Goal: Navigation & Orientation: Find specific page/section

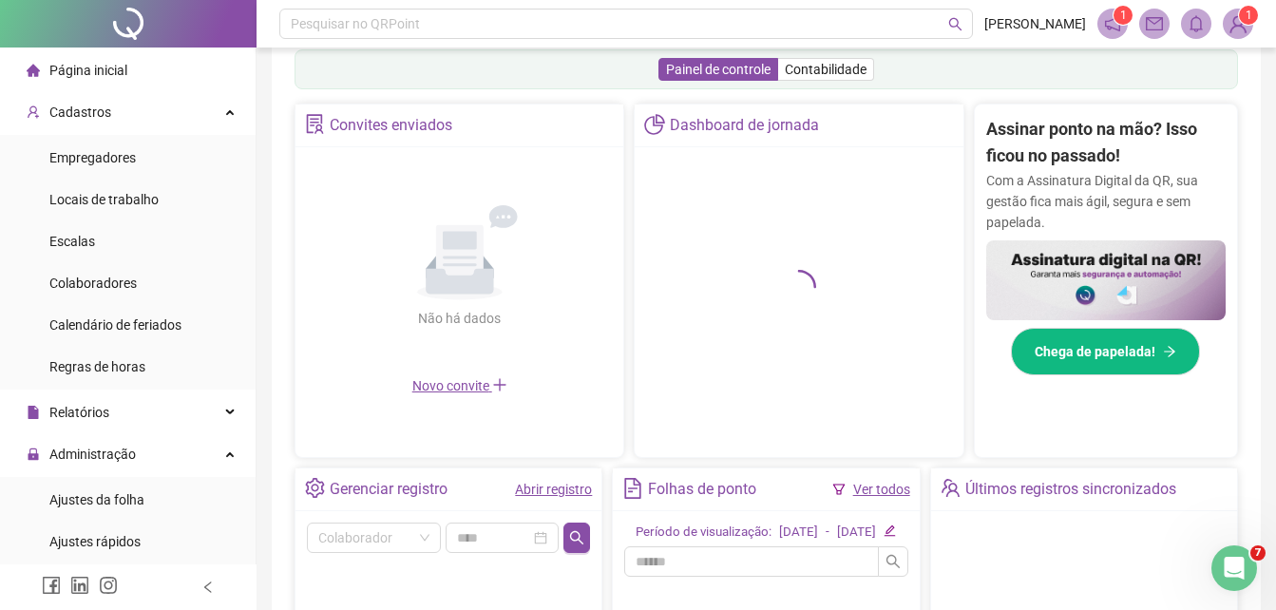
scroll to position [636, 0]
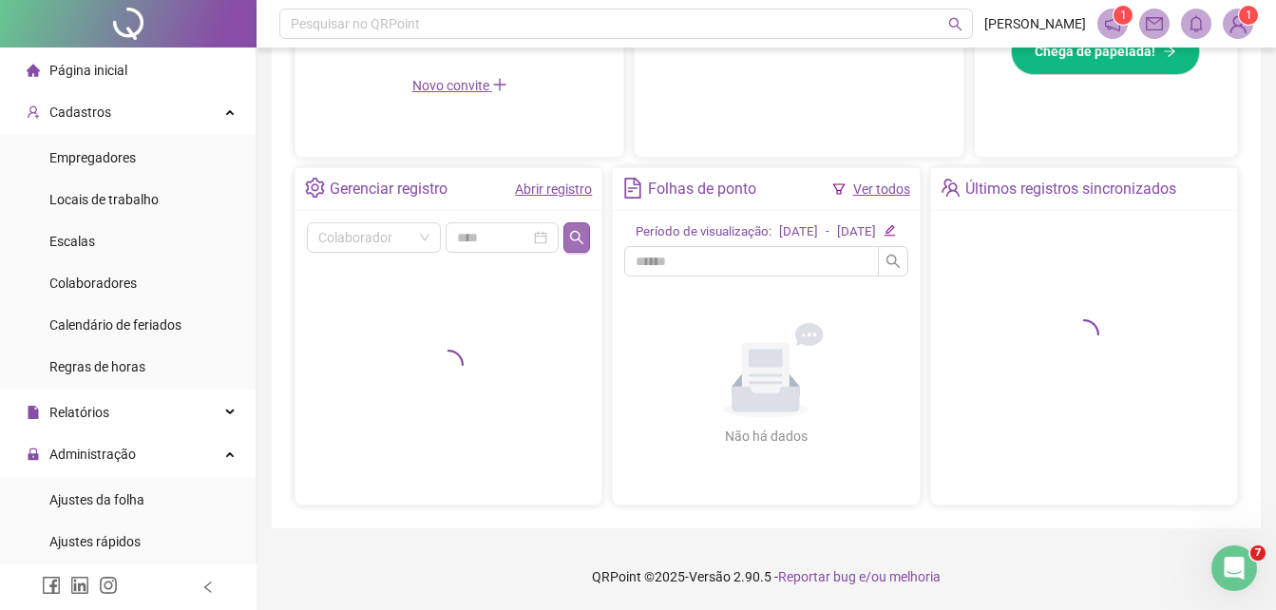
click at [584, 230] on icon "search" at bounding box center [576, 237] width 15 height 15
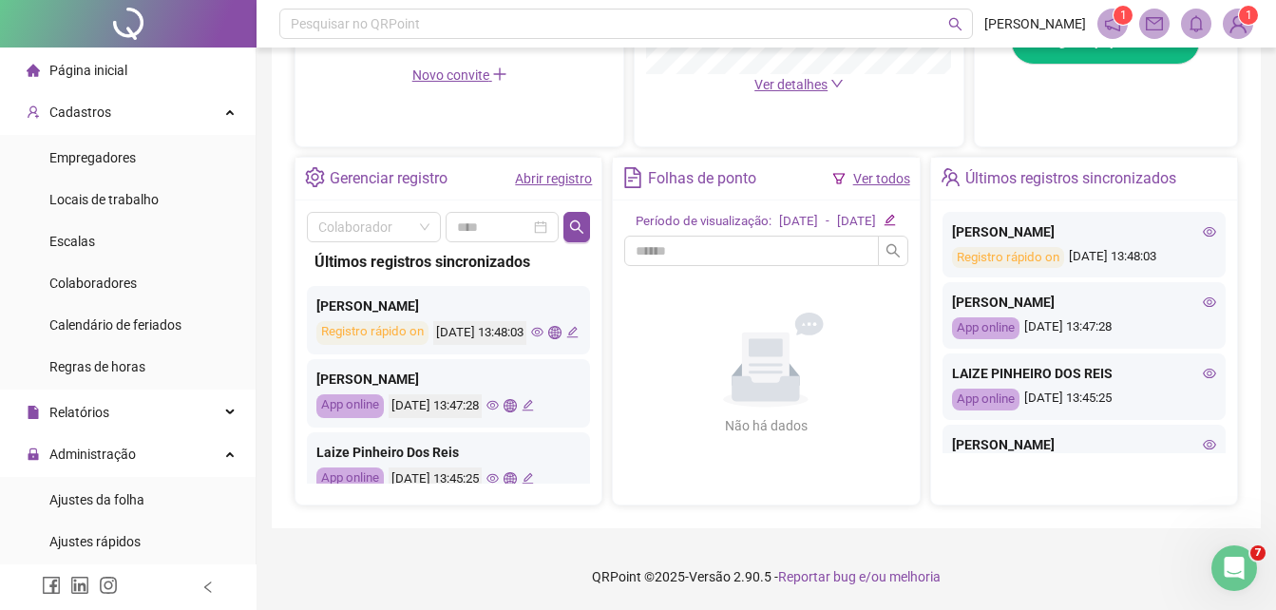
click at [499, 411] on icon "eye" at bounding box center [492, 405] width 12 height 12
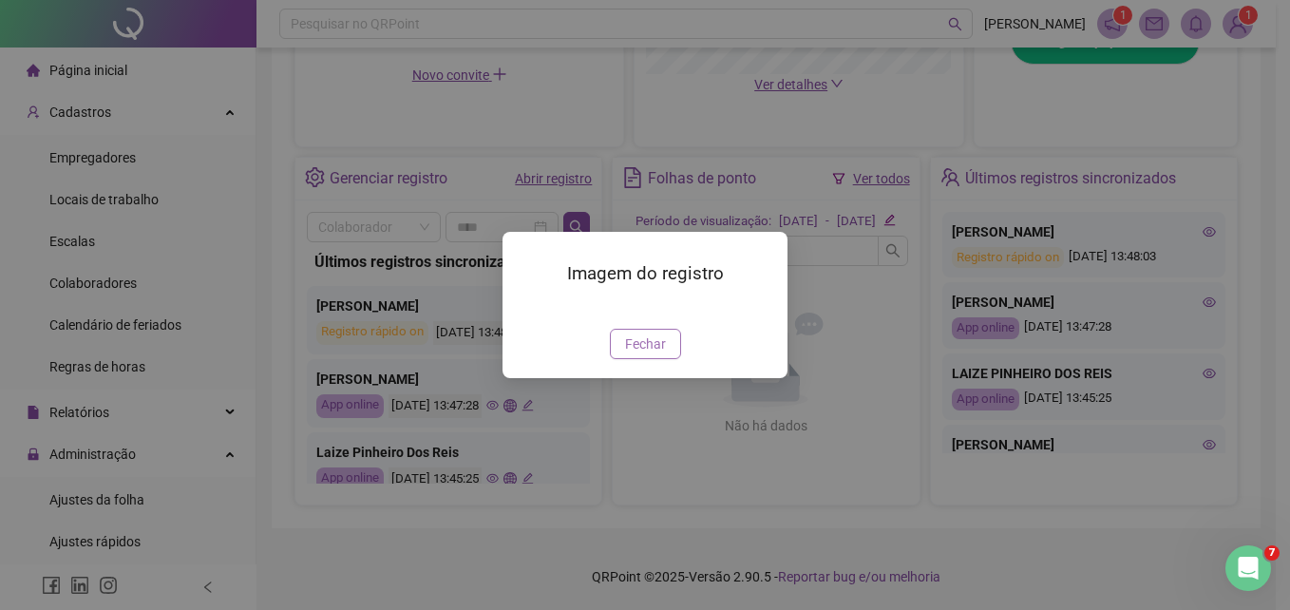
click at [640, 354] on span "Fechar" at bounding box center [645, 343] width 41 height 21
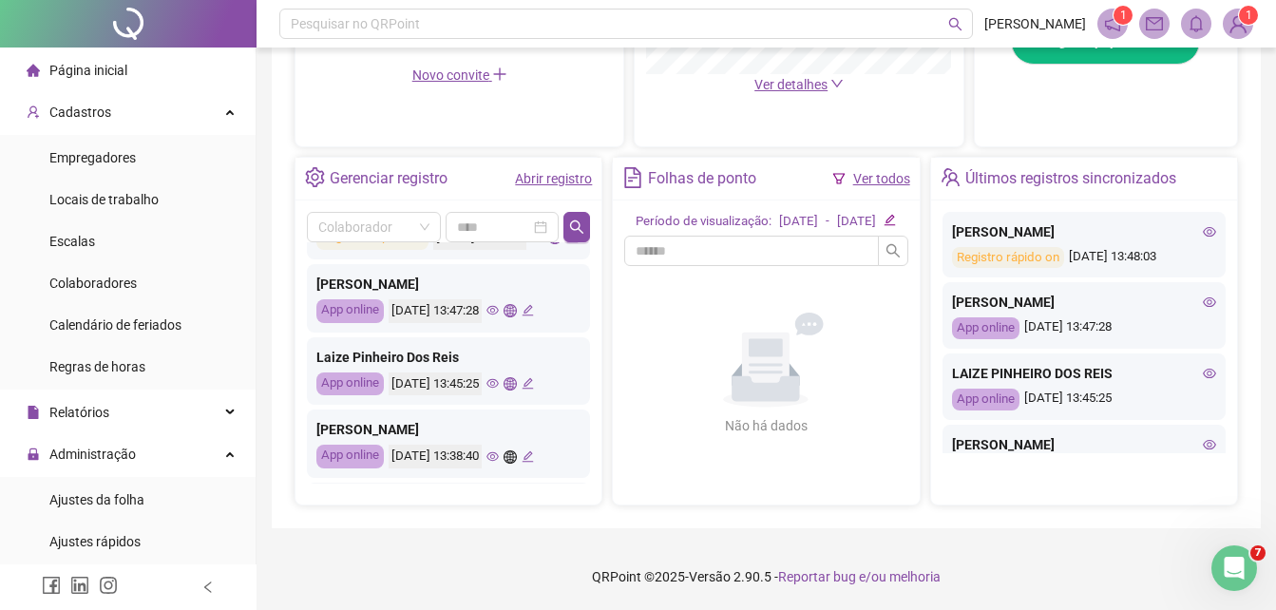
scroll to position [190, 0]
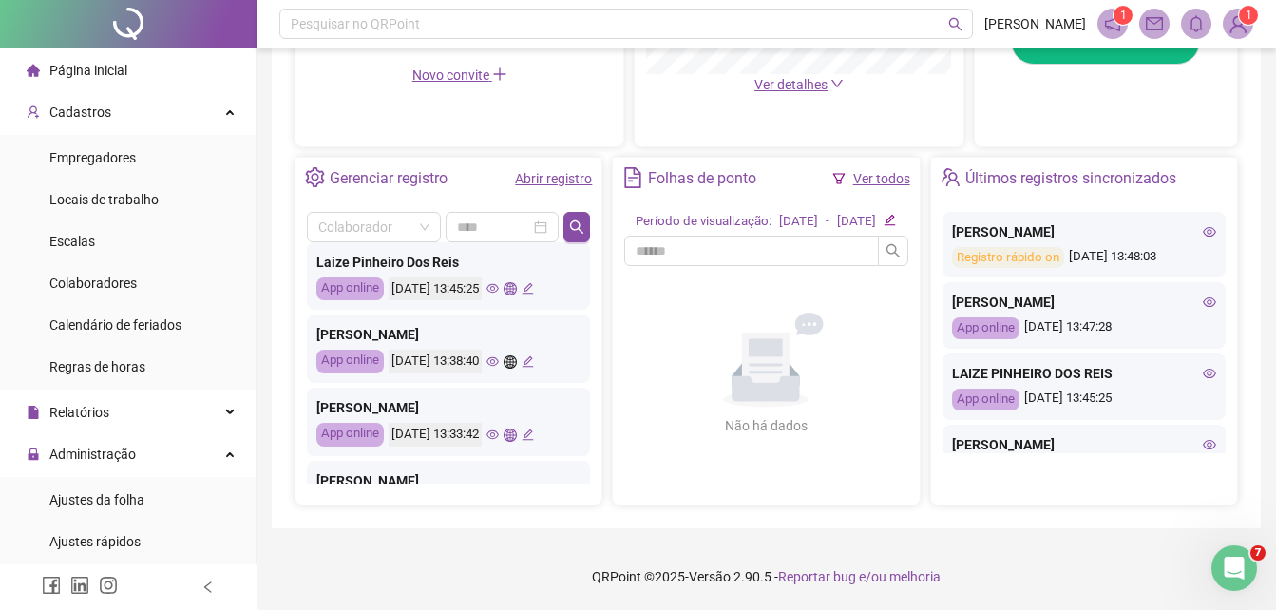
click at [499, 367] on icon "eye" at bounding box center [492, 361] width 12 height 9
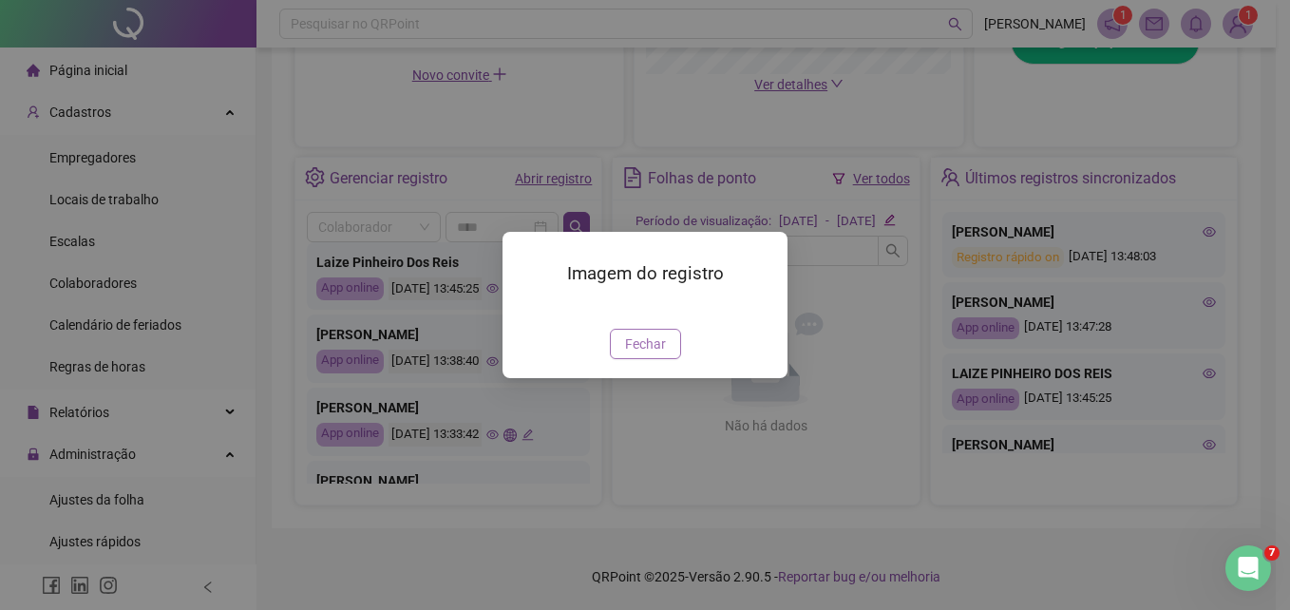
click at [632, 354] on span "Fechar" at bounding box center [645, 343] width 41 height 21
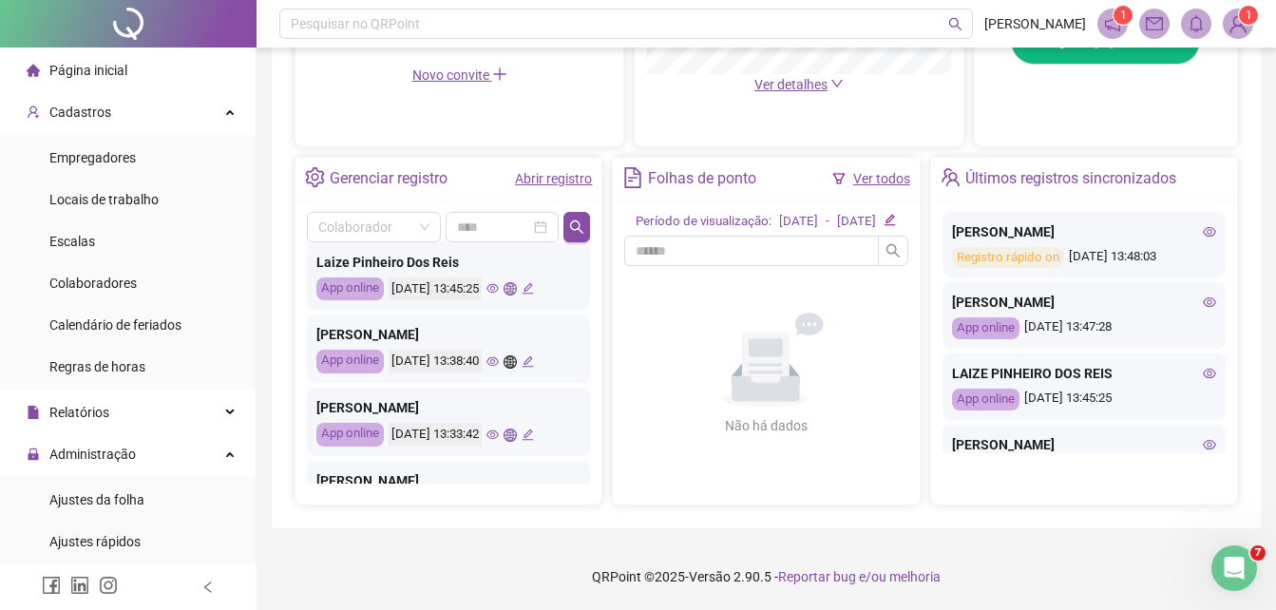
scroll to position [285, 0]
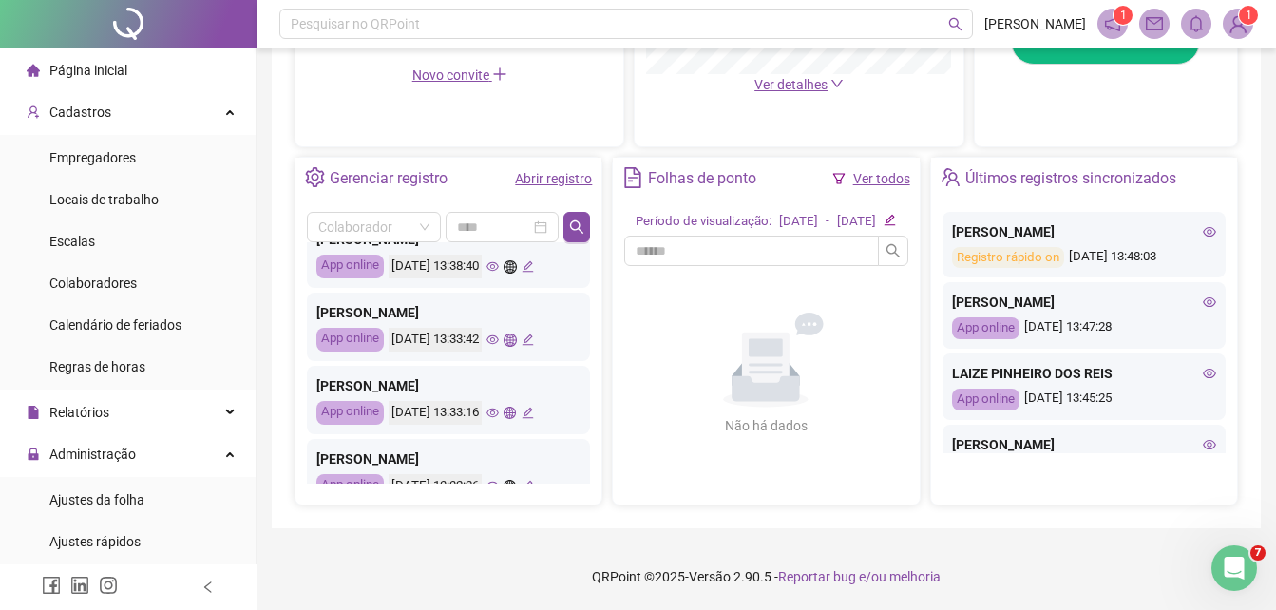
click at [499, 346] on icon "eye" at bounding box center [492, 339] width 12 height 12
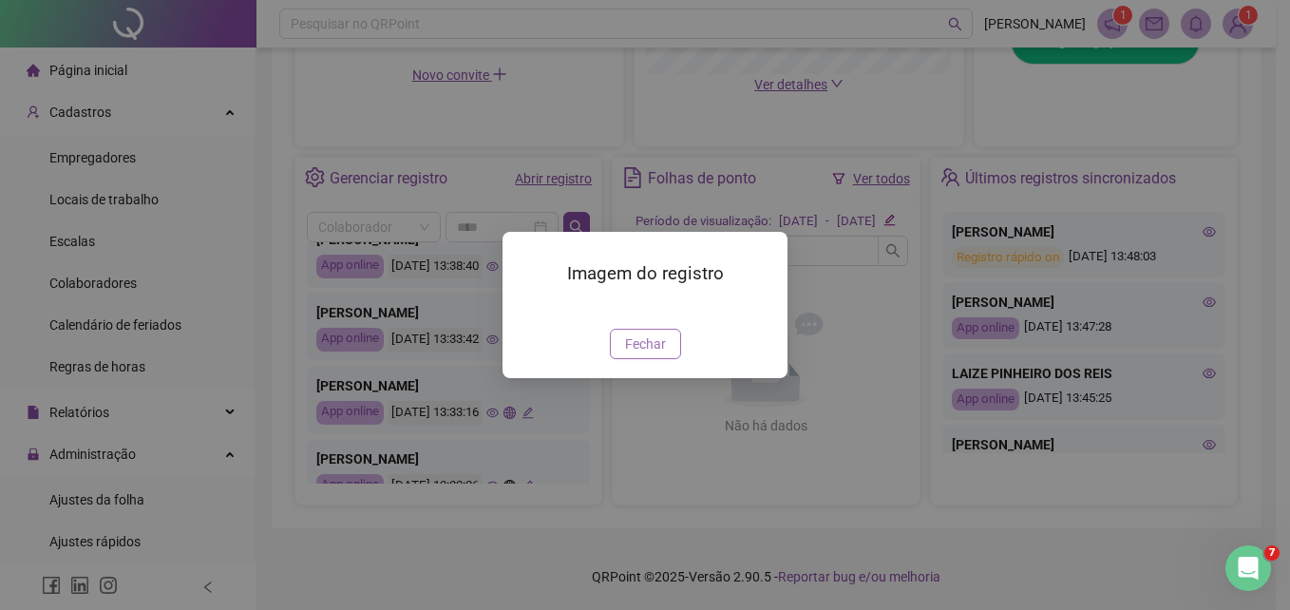
click at [641, 354] on span "Fechar" at bounding box center [645, 343] width 41 height 21
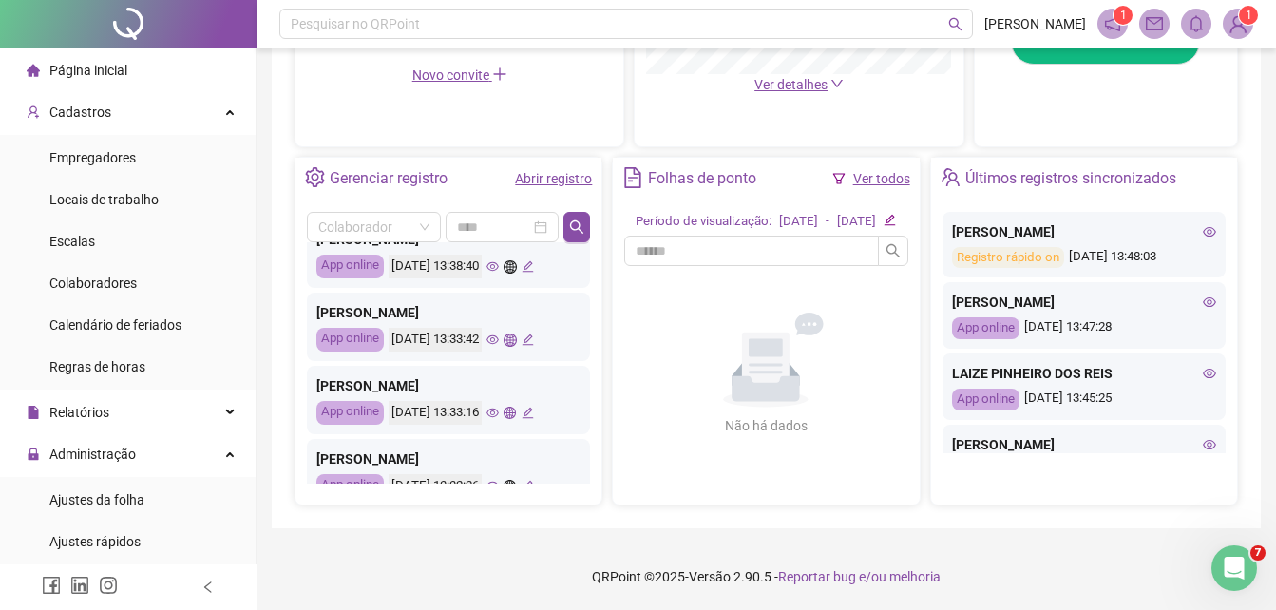
click at [499, 419] on icon "eye" at bounding box center [492, 412] width 12 height 12
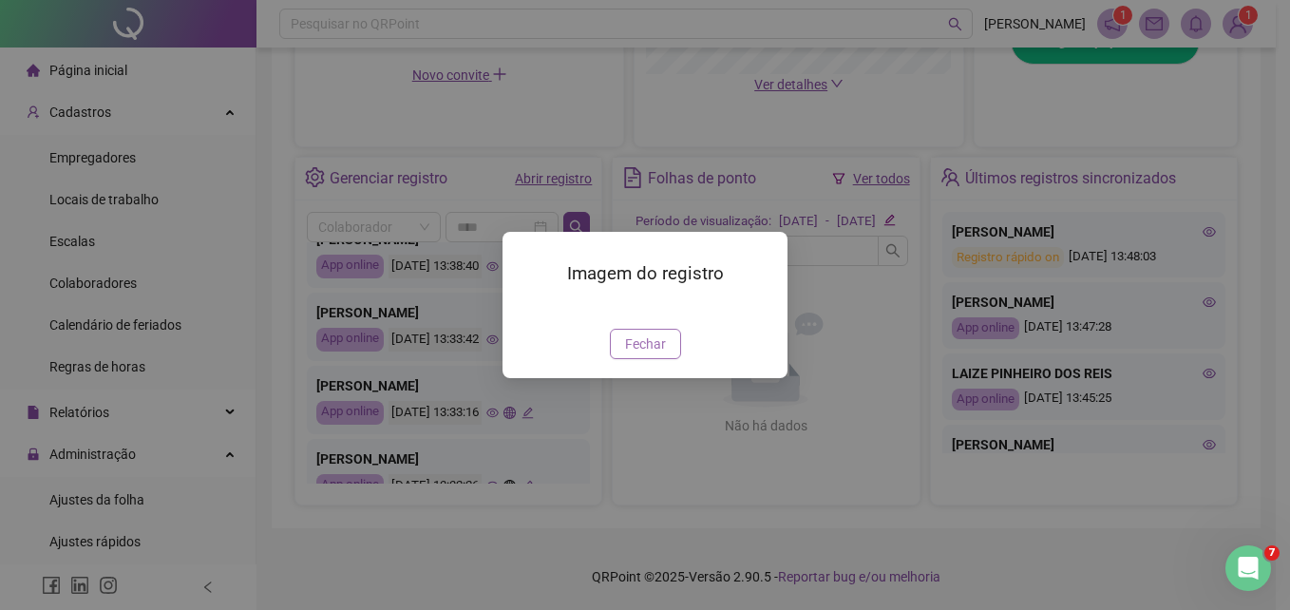
click at [643, 354] on span "Fechar" at bounding box center [645, 343] width 41 height 21
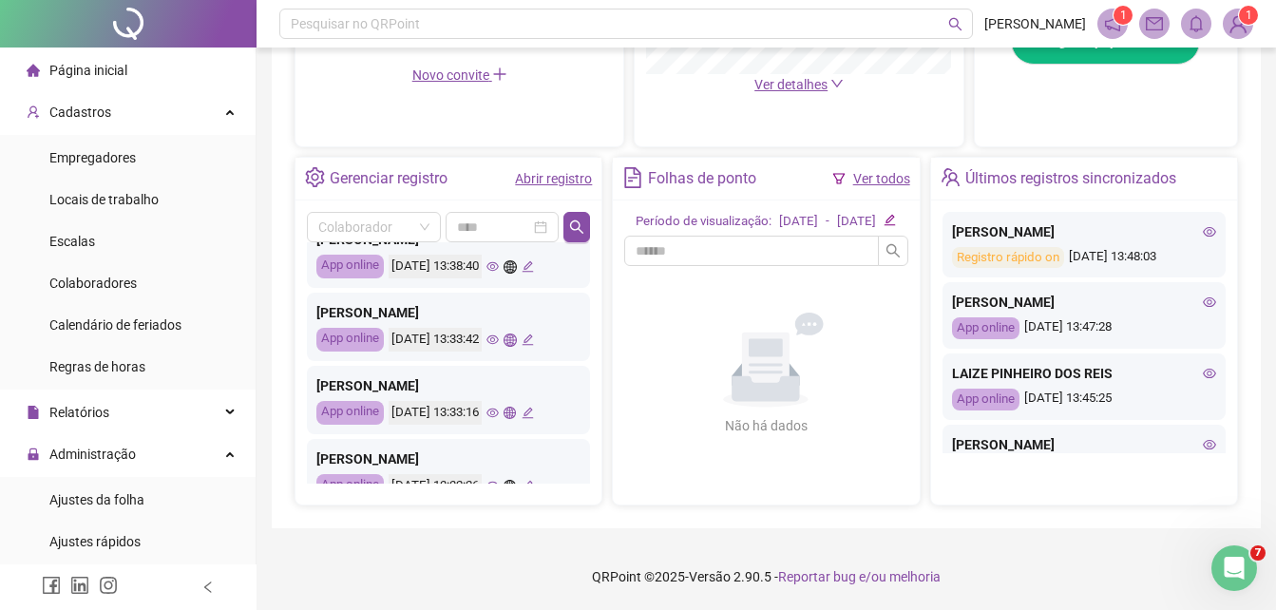
scroll to position [475, 0]
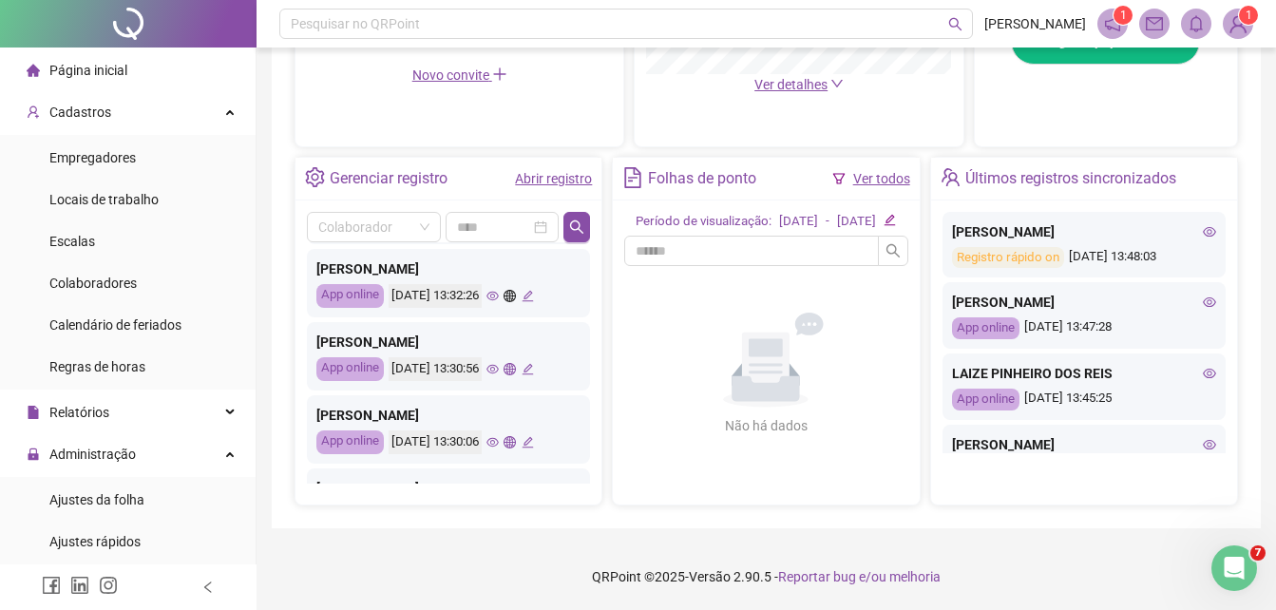
click at [499, 374] on icon "eye" at bounding box center [492, 369] width 12 height 9
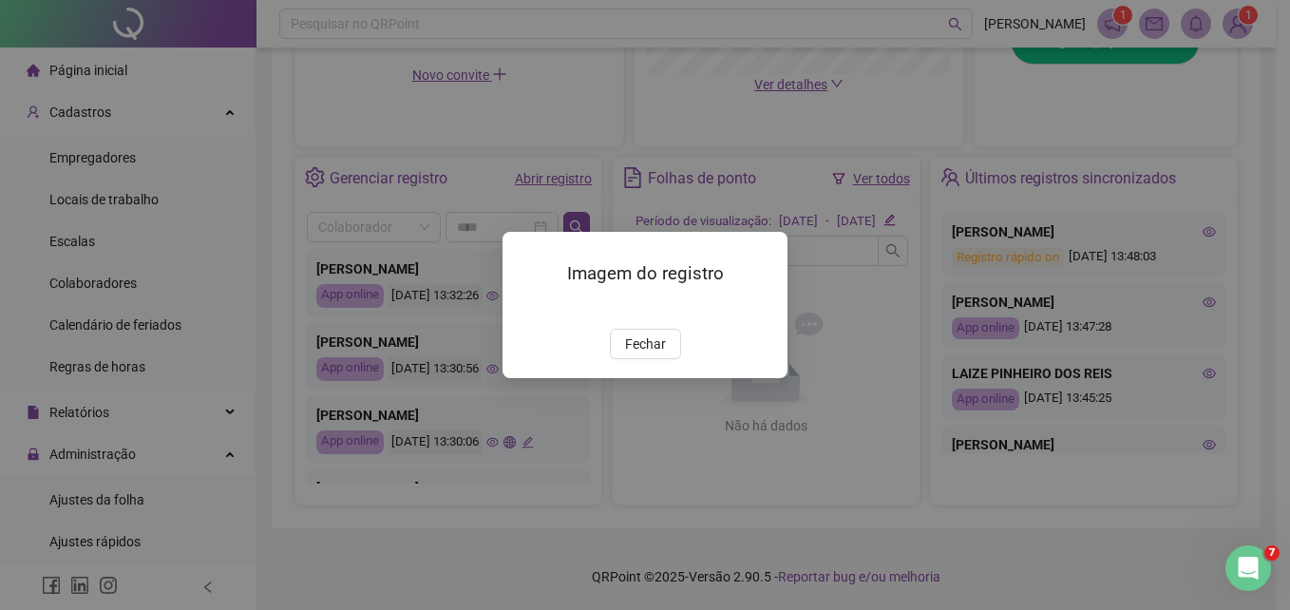
click at [525, 308] on img at bounding box center [525, 308] width 0 height 0
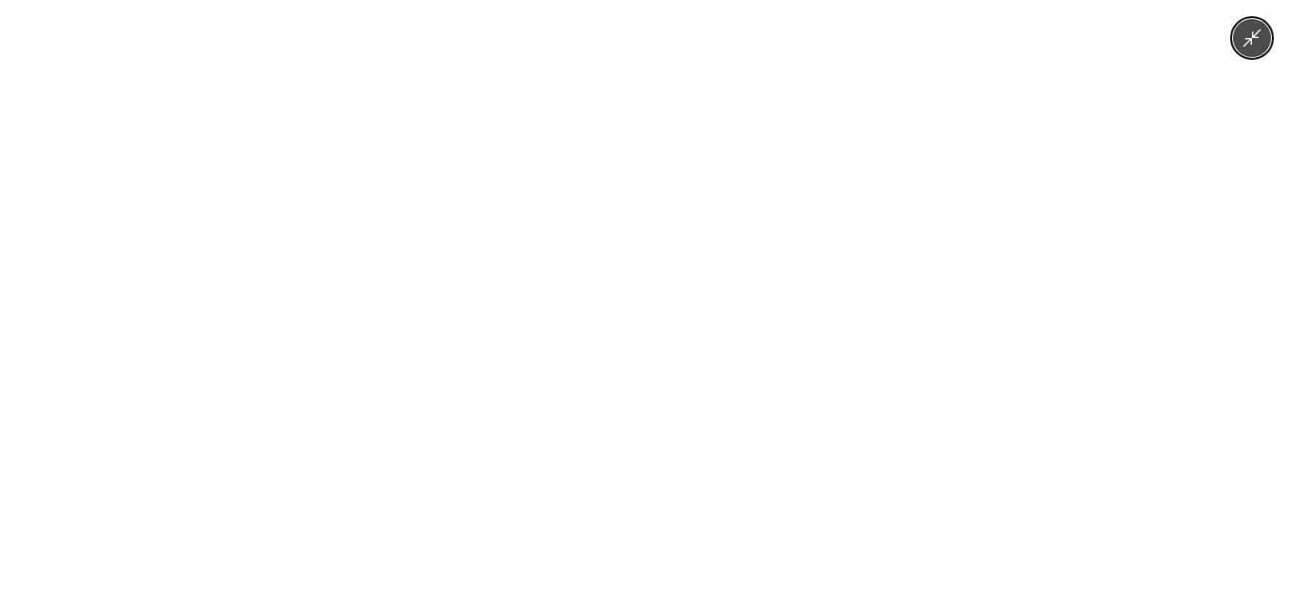
click at [992, 214] on div at bounding box center [645, 305] width 1290 height 610
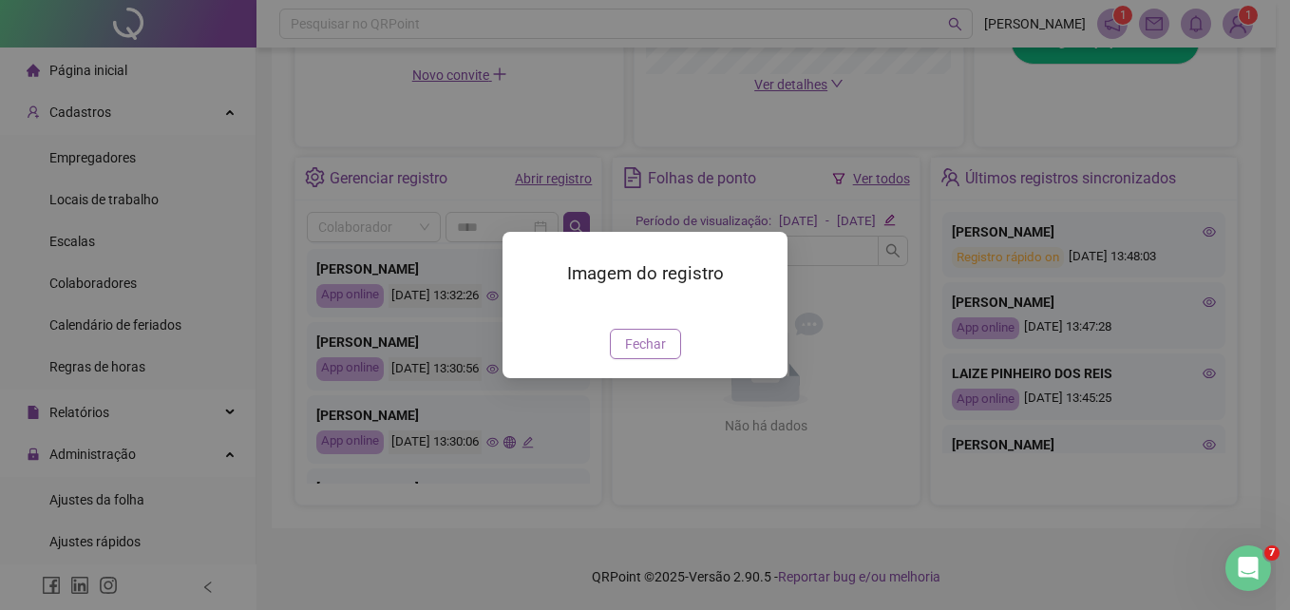
click at [629, 354] on span "Fechar" at bounding box center [645, 343] width 41 height 21
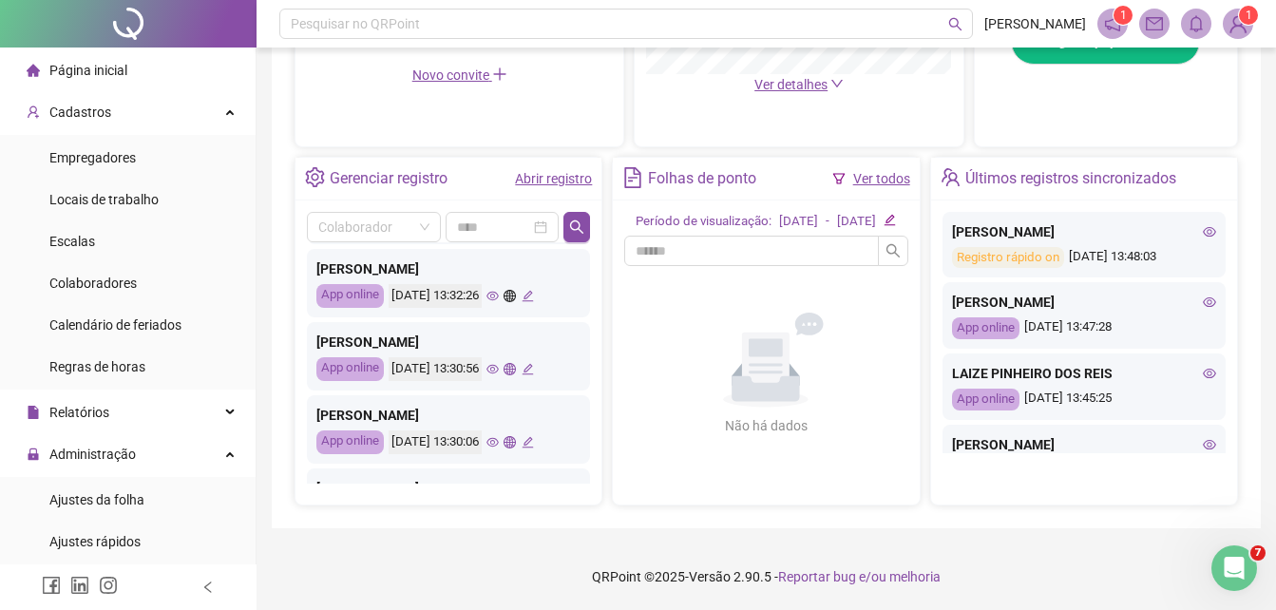
click at [499, 447] on icon "eye" at bounding box center [492, 442] width 12 height 9
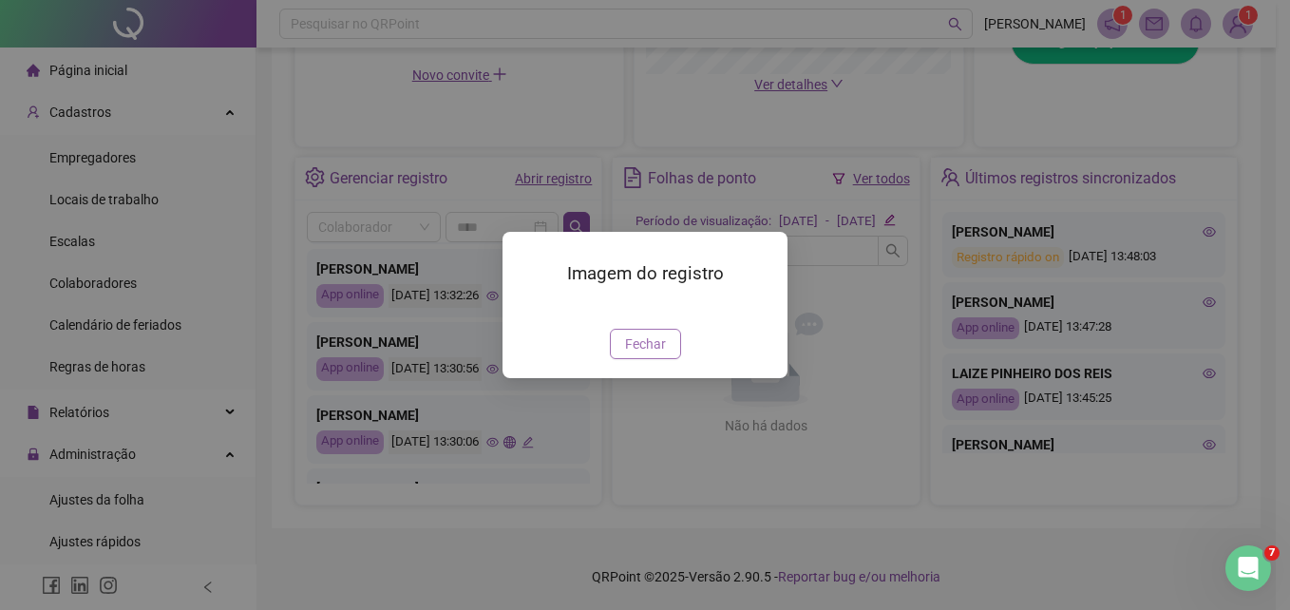
click at [665, 359] on button "Fechar" at bounding box center [645, 344] width 71 height 30
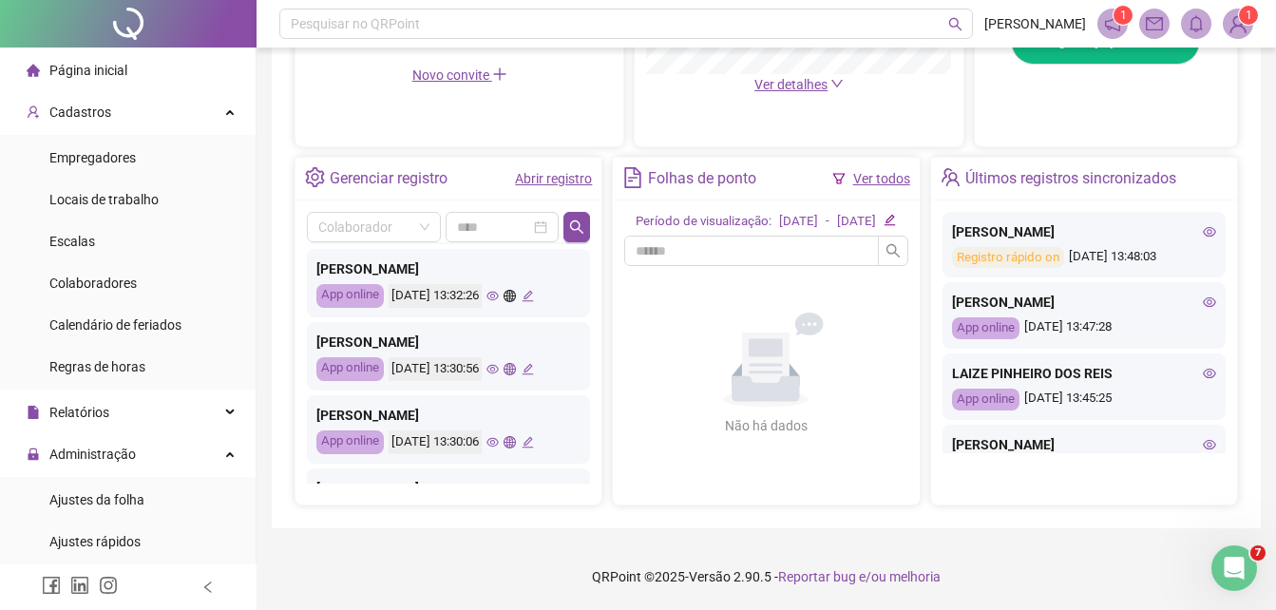
scroll to position [665, 0]
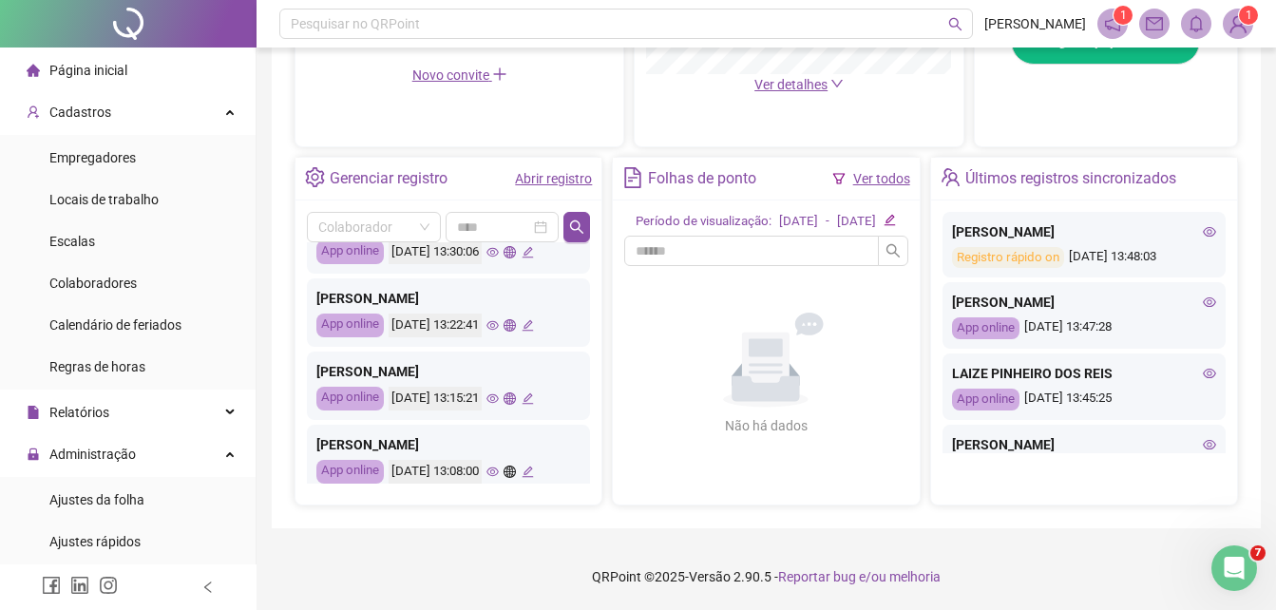
click at [499, 258] on icon "eye" at bounding box center [492, 252] width 12 height 12
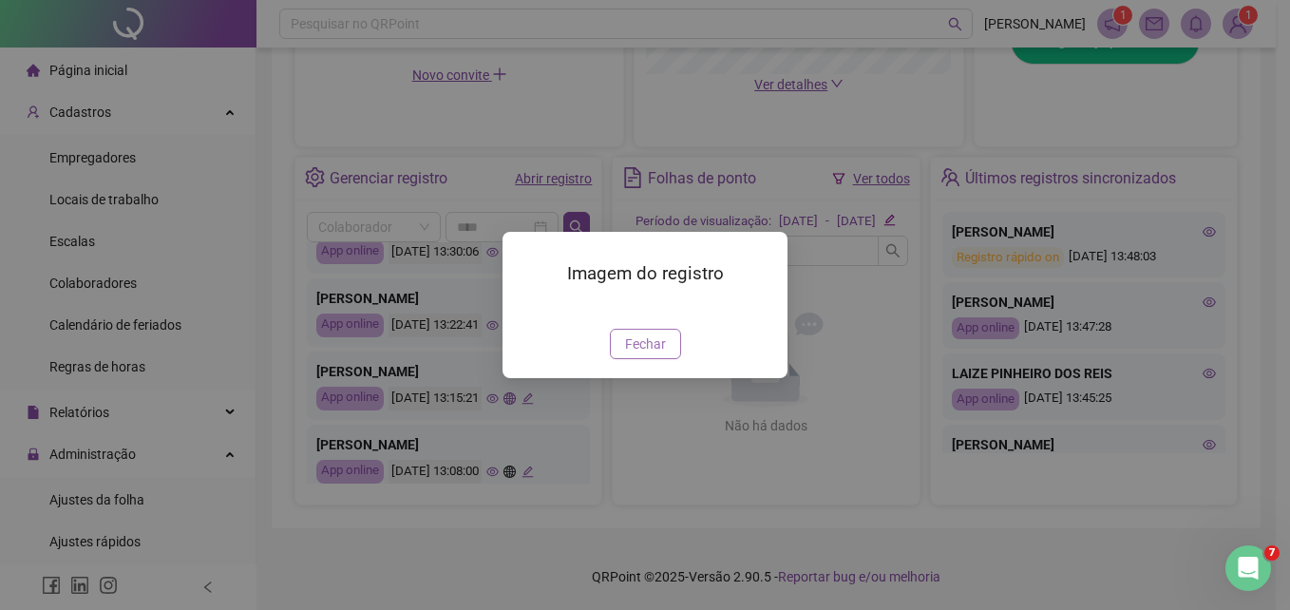
click at [631, 354] on span "Fechar" at bounding box center [645, 343] width 41 height 21
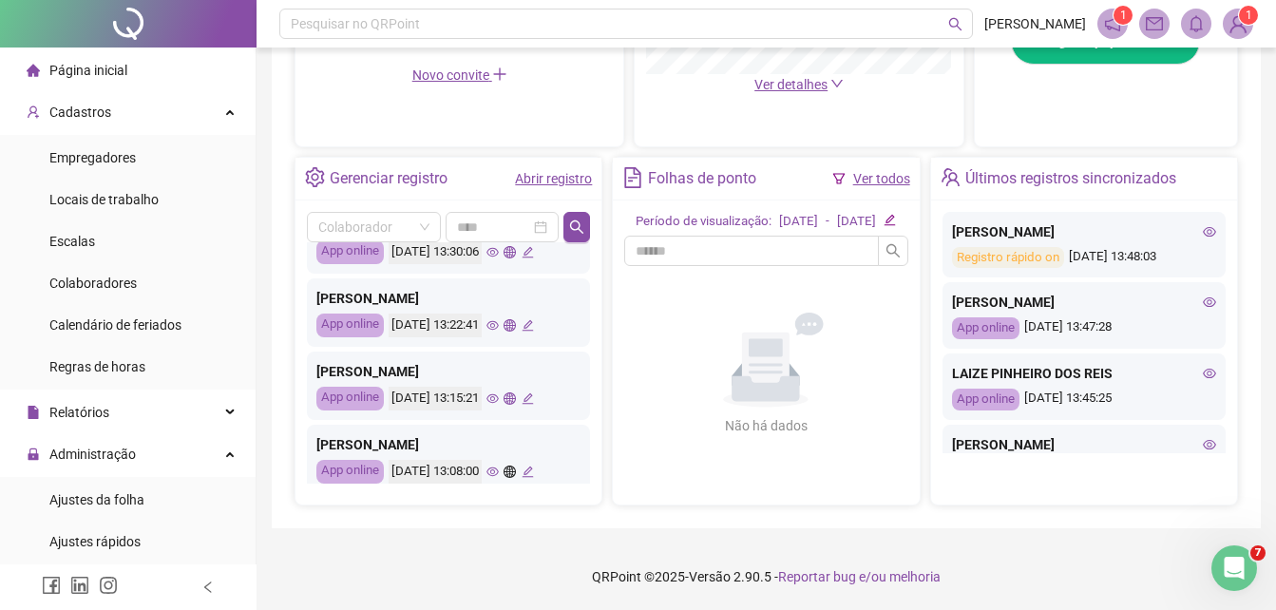
click at [499, 405] on icon "eye" at bounding box center [492, 398] width 12 height 12
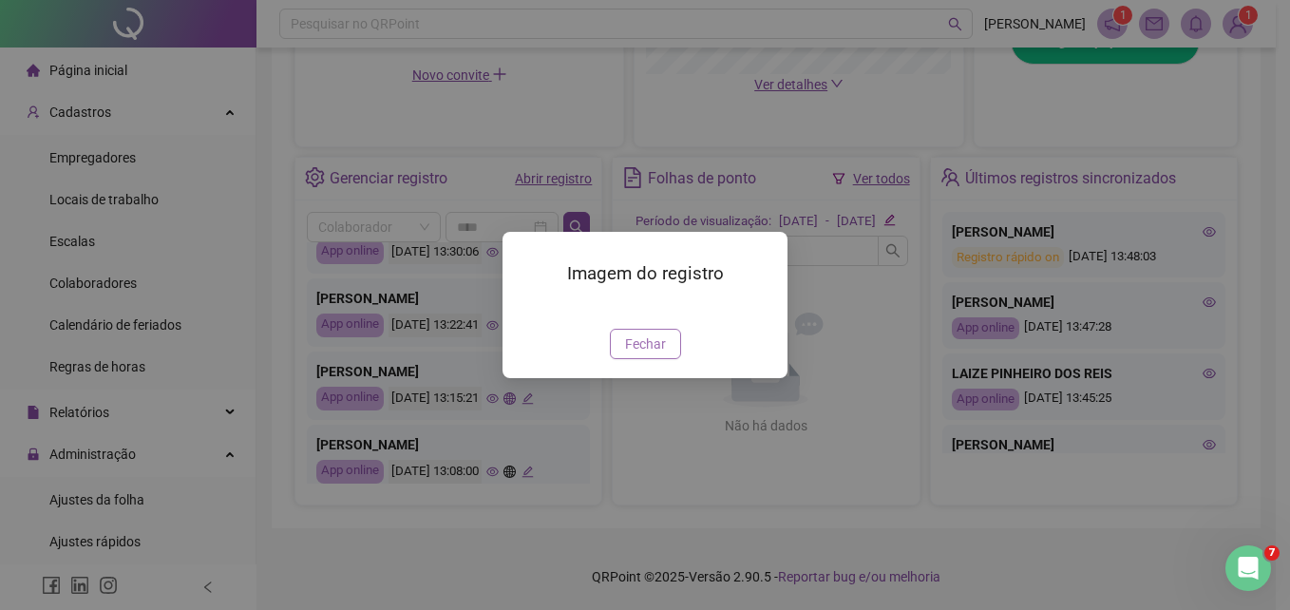
click at [636, 354] on span "Fechar" at bounding box center [645, 343] width 41 height 21
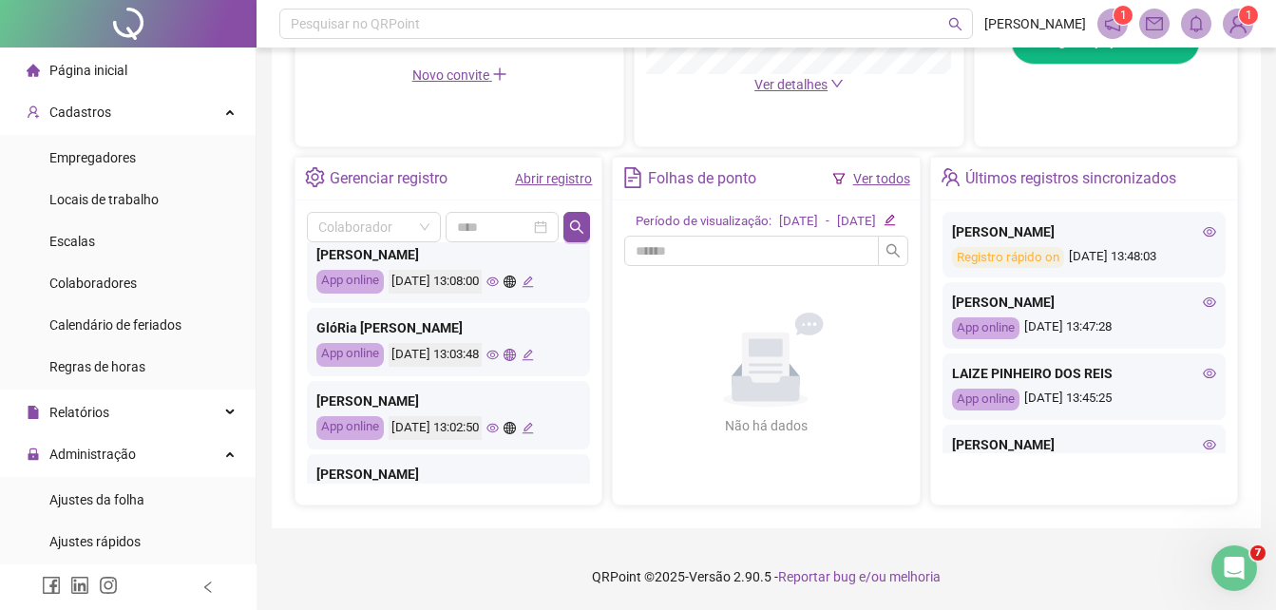
scroll to position [916, 0]
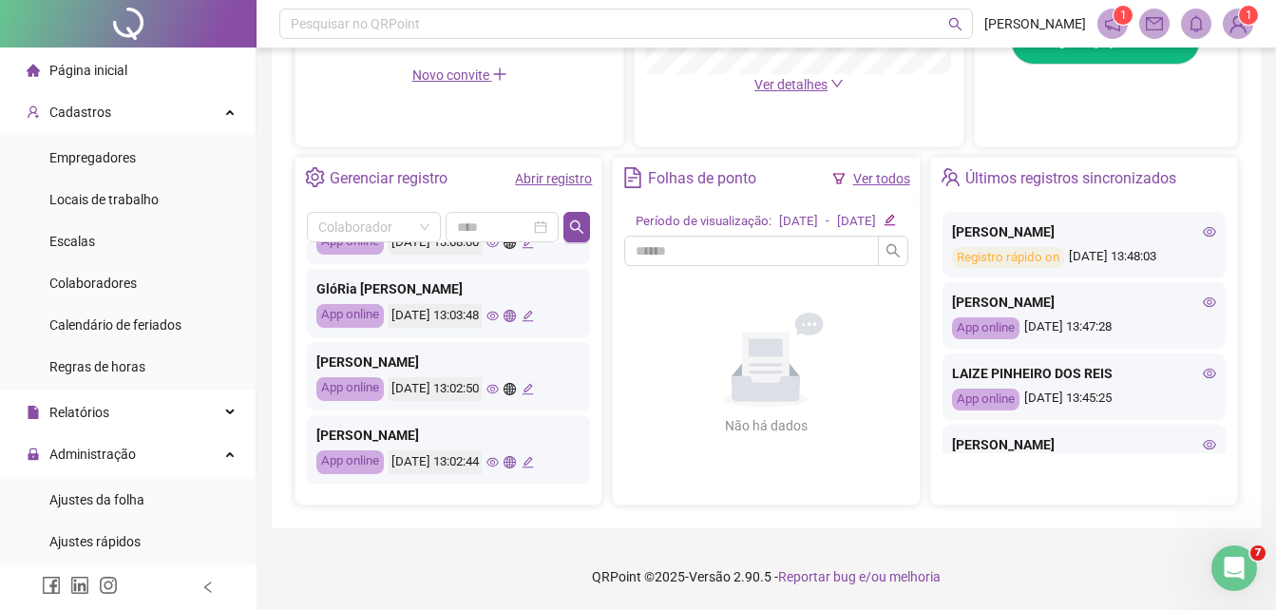
click at [499, 383] on icon "eye" at bounding box center [492, 389] width 12 height 12
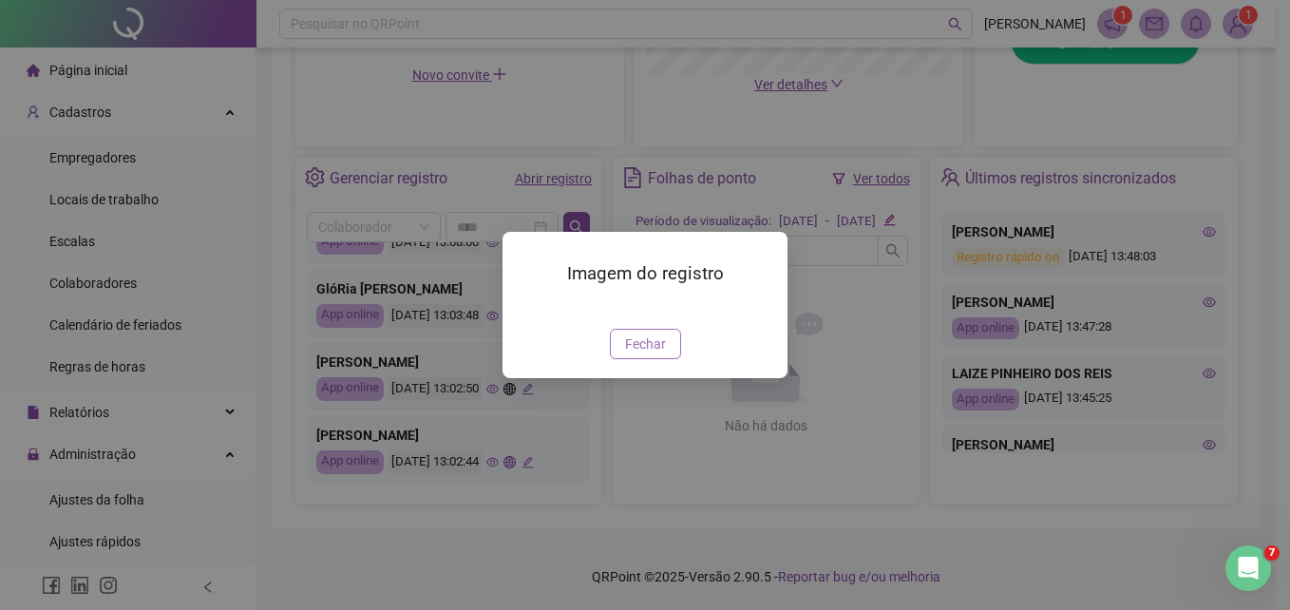
click at [651, 354] on span "Fechar" at bounding box center [645, 343] width 41 height 21
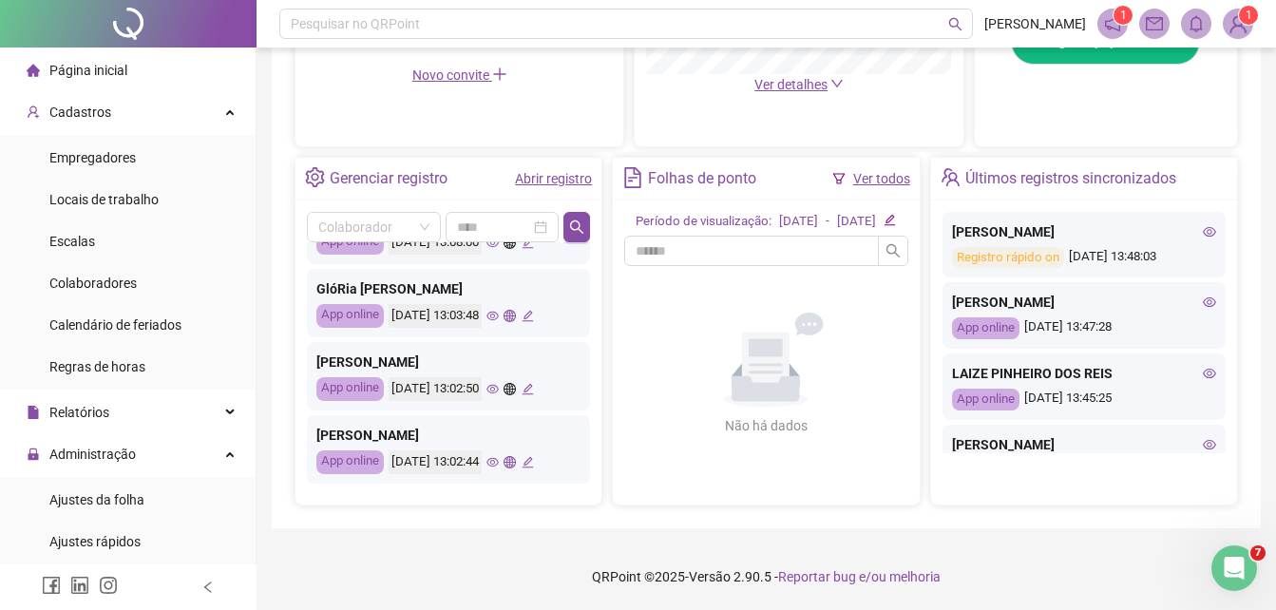
click at [499, 456] on icon "eye" at bounding box center [492, 462] width 12 height 12
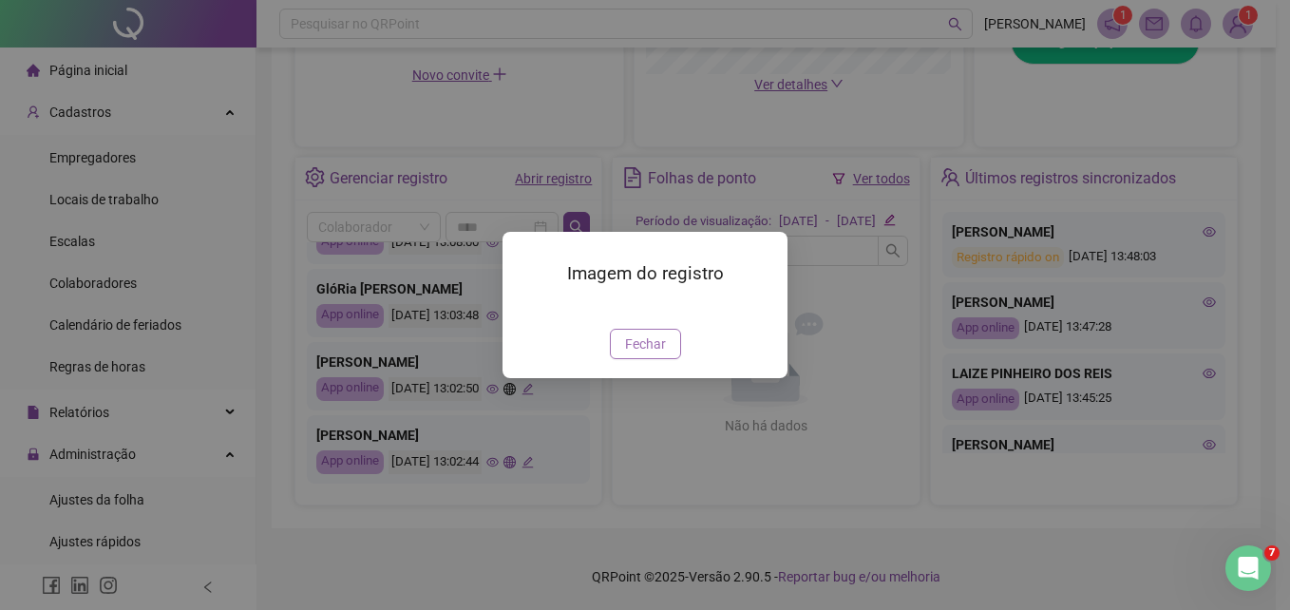
click at [639, 359] on button "Fechar" at bounding box center [645, 344] width 71 height 30
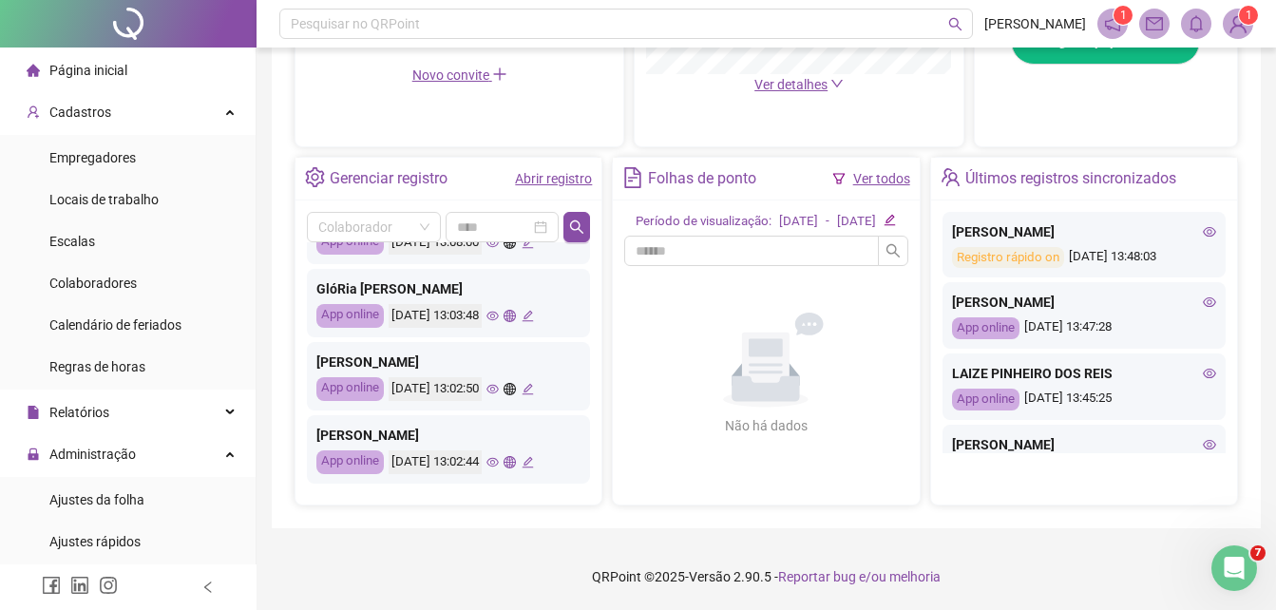
click at [499, 312] on icon "eye" at bounding box center [492, 316] width 12 height 12
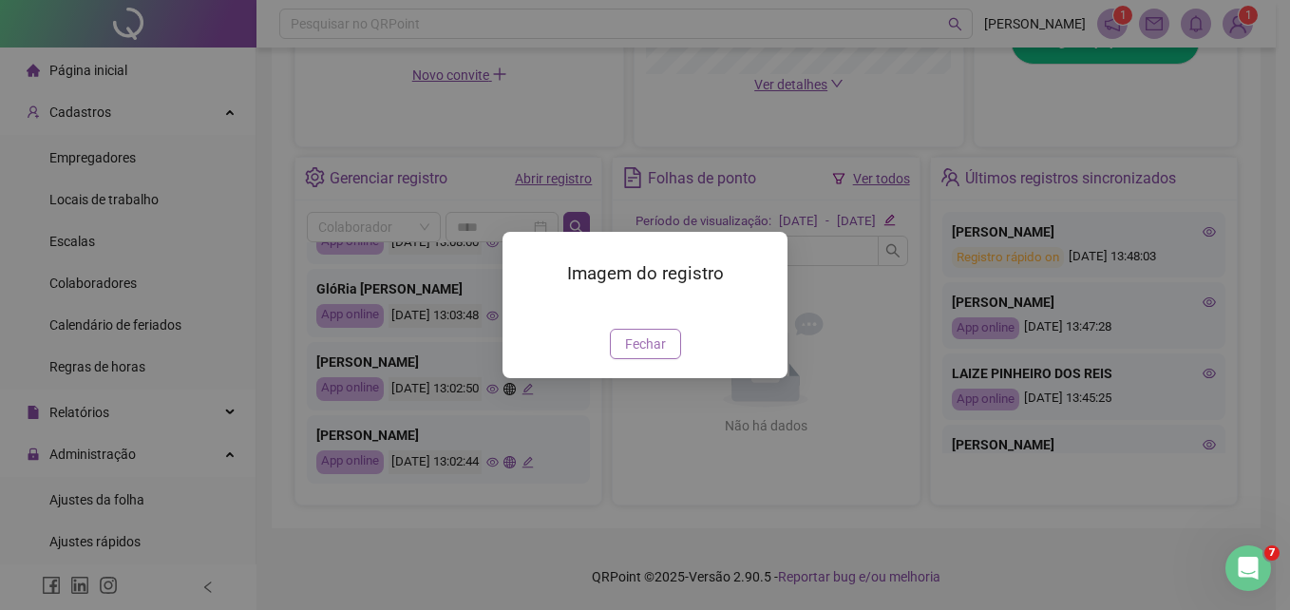
click at [666, 359] on button "Fechar" at bounding box center [645, 344] width 71 height 30
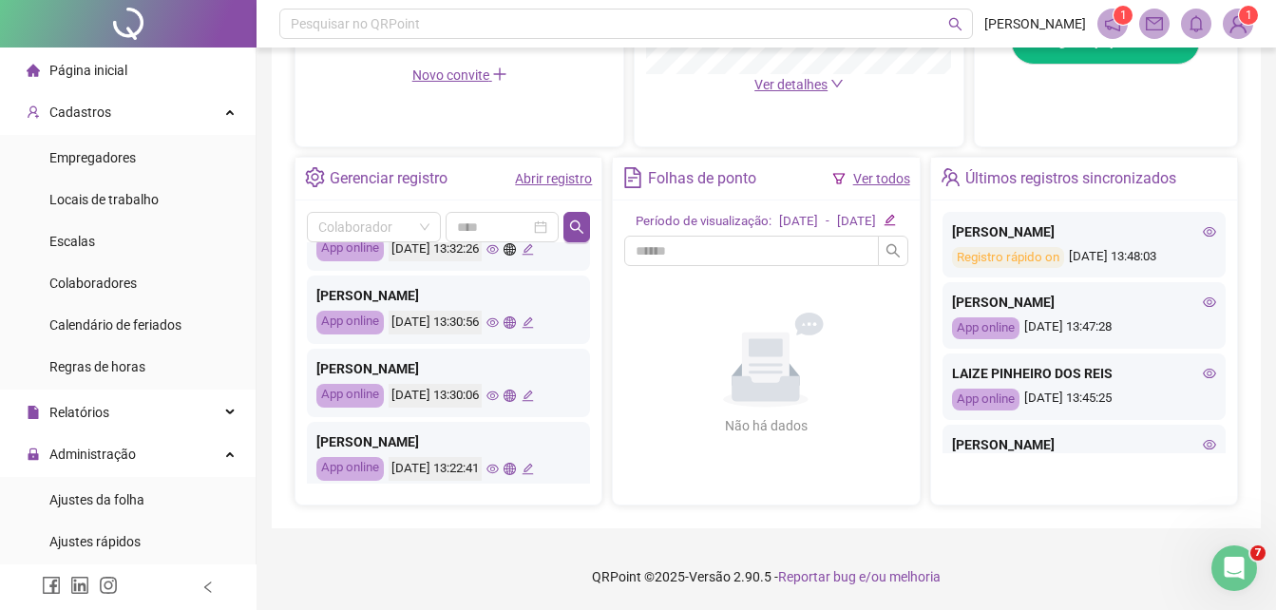
scroll to position [0, 0]
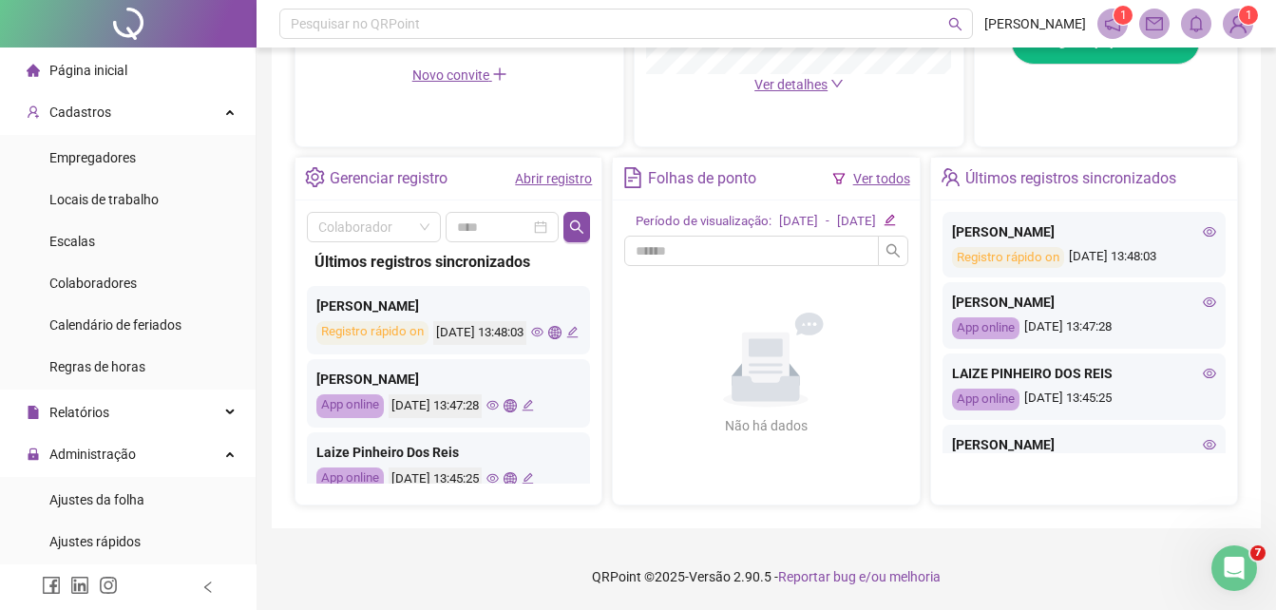
click at [114, 34] on div at bounding box center [128, 23] width 256 height 47
